Goal: Task Accomplishment & Management: Manage account settings

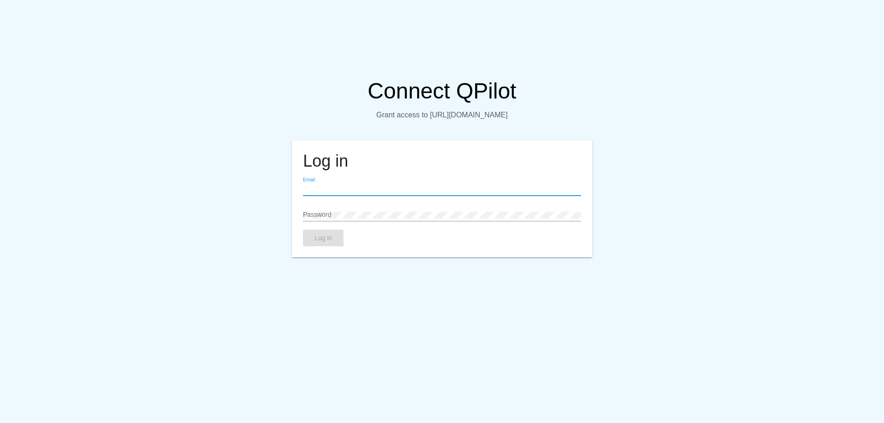
click at [356, 193] on input "Email" at bounding box center [442, 189] width 278 height 7
paste input "[EMAIL_ADDRESS][DOMAIN_NAME]"
type input "[EMAIL_ADDRESS][DOMAIN_NAME]"
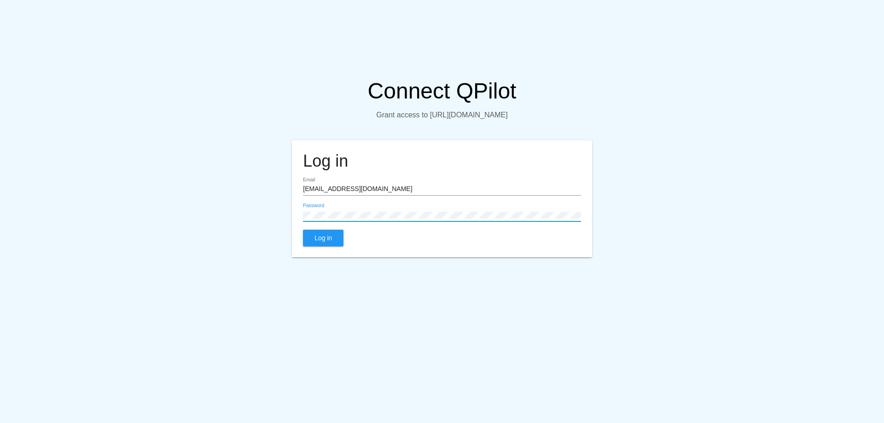
click at [328, 242] on span "Log in" at bounding box center [324, 237] width 18 height 7
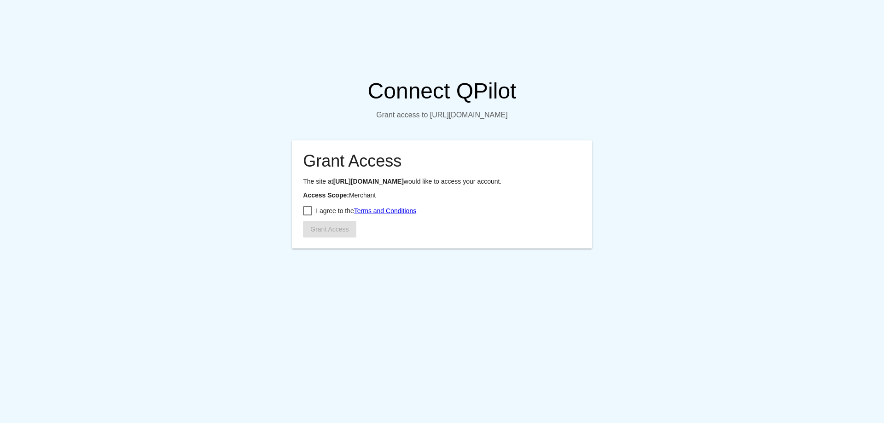
click at [308, 216] on div at bounding box center [307, 210] width 9 height 9
click at [308, 216] on input "I agree to the Terms and Conditions" at bounding box center [307, 216] width 0 height 0
checkbox input "true"
click at [318, 233] on span "Grant Access" at bounding box center [329, 229] width 38 height 7
